Goal: Navigation & Orientation: Go to known website

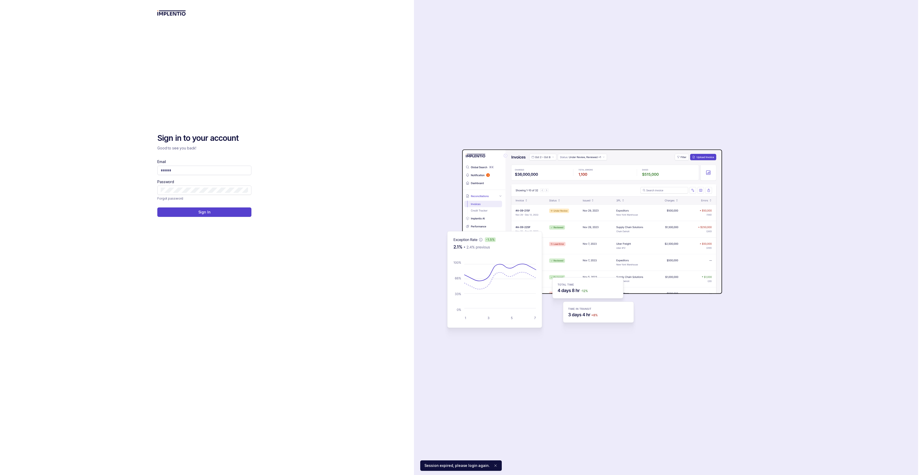
click at [154, 169] on div "Sign in to your account Good to see you back! Email Password Forgot password Si…" at bounding box center [207, 237] width 414 height 475
click at [177, 173] on input "Email" at bounding box center [204, 170] width 87 height 5
type input "**********"
